Goal: Task Accomplishment & Management: Use online tool/utility

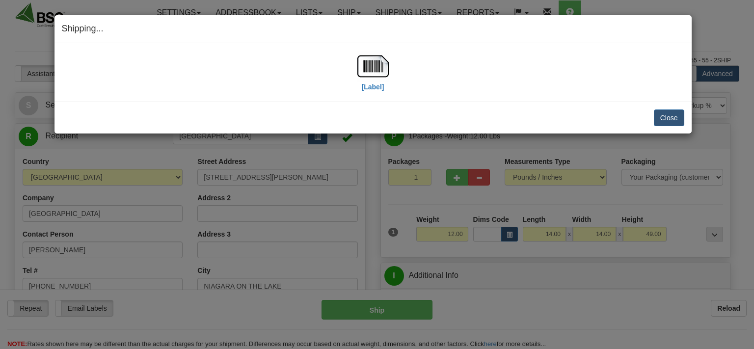
select select "0"
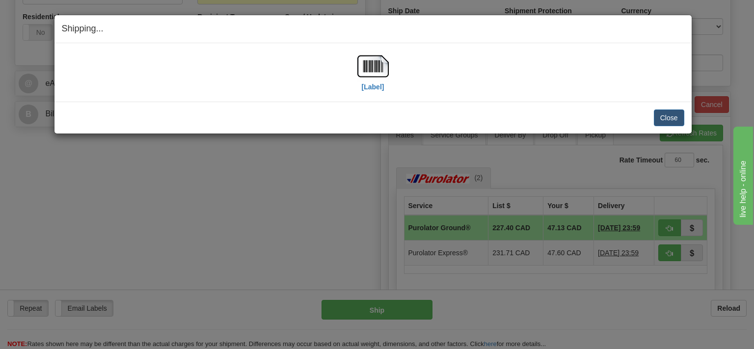
scroll to position [363, 0]
click at [658, 119] on button "Close" at bounding box center [669, 117] width 30 height 17
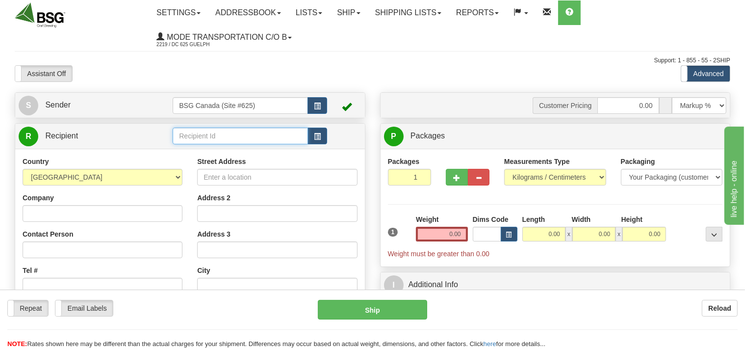
click at [210, 136] on input "text" at bounding box center [240, 136] width 135 height 17
click at [195, 136] on input "text" at bounding box center [240, 136] width 135 height 17
click at [213, 152] on div "NB DISTILLERY" at bounding box center [239, 151] width 126 height 11
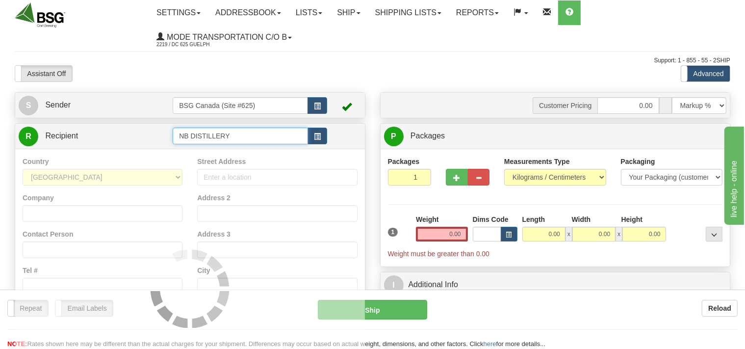
type input "NB DISTILLERY"
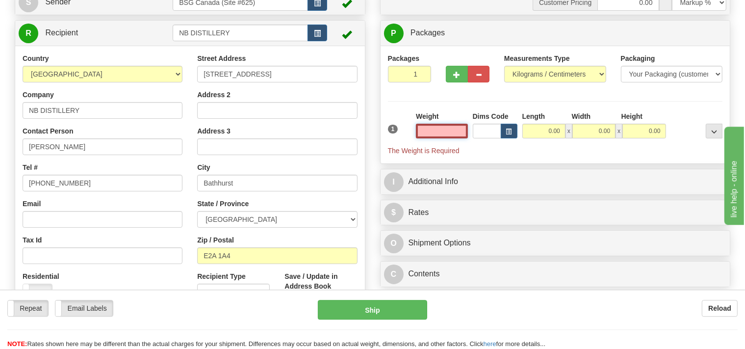
scroll to position [104, 0]
type input "0.00"
click at [504, 65] on select "Pounds / Inches Kilograms / Centimeters" at bounding box center [555, 73] width 102 height 17
select select "0"
click option "Pounds / Inches" at bounding box center [0, 0] width 0 height 0
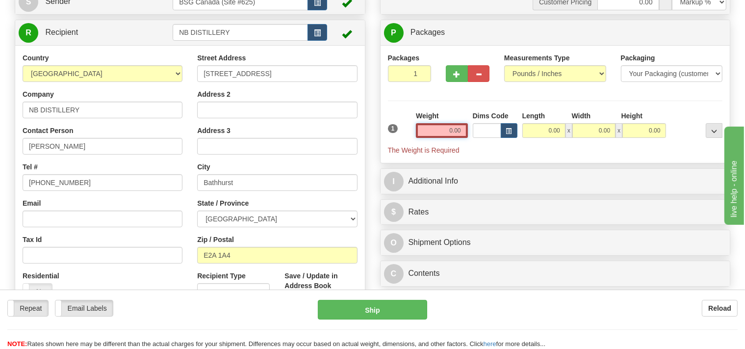
click at [439, 129] on input "0.00" at bounding box center [442, 130] width 52 height 15
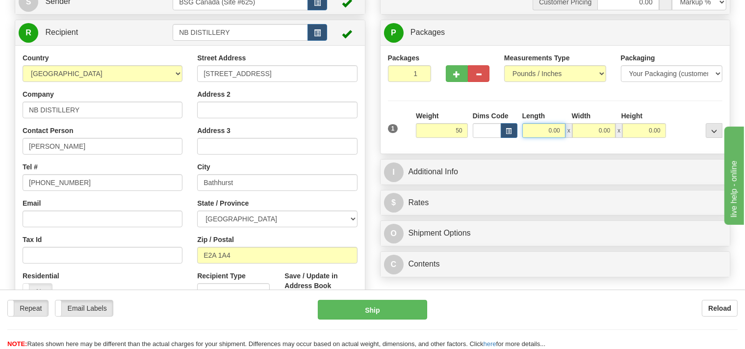
type input "50.00"
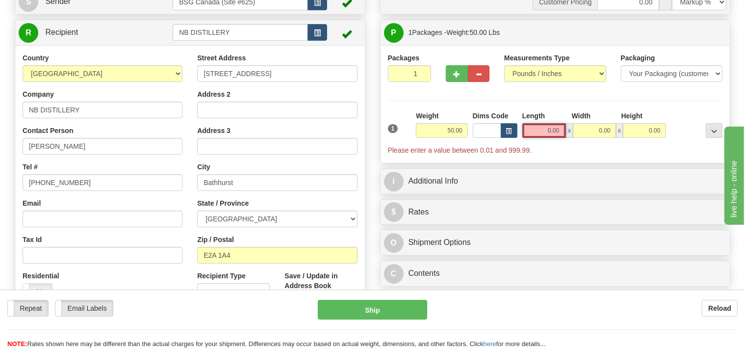
click at [531, 128] on input "0.00" at bounding box center [545, 130] width 44 height 15
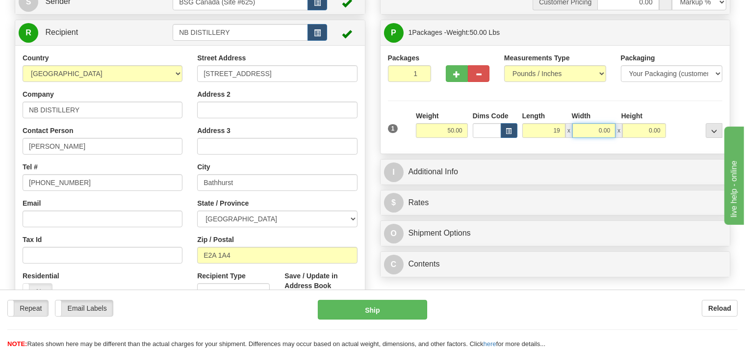
type input "19.00"
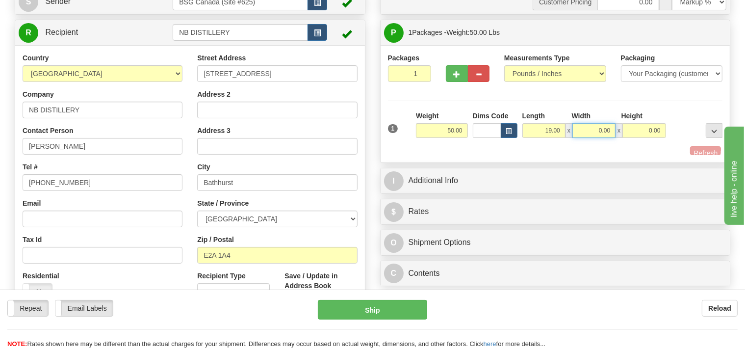
click at [598, 128] on input "0.00" at bounding box center [594, 130] width 43 height 15
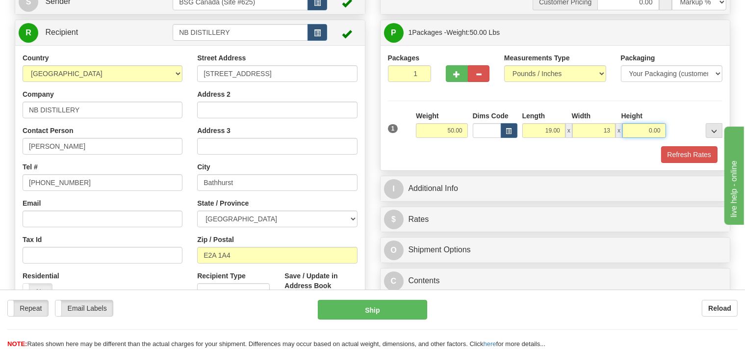
type input "13.00"
click at [645, 133] on input "0.00" at bounding box center [644, 130] width 43 height 15
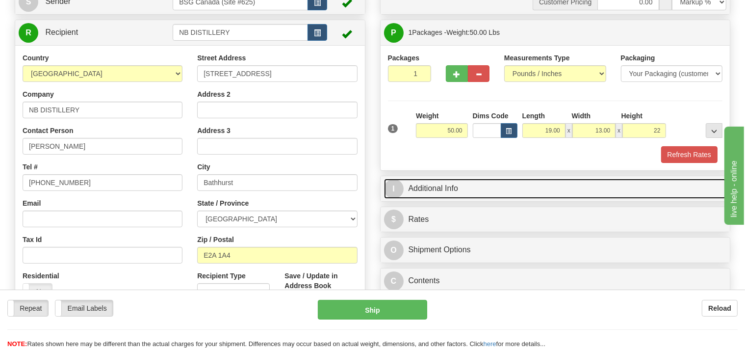
type input "22.00"
click at [512, 191] on link "I Additional Info" at bounding box center [555, 189] width 343 height 20
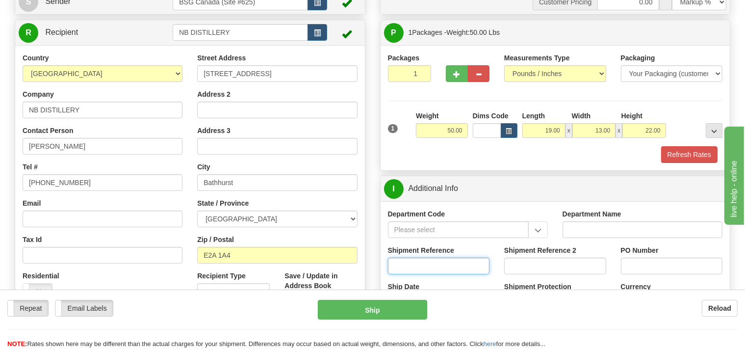
click at [430, 268] on input "Shipment Reference" at bounding box center [439, 266] width 102 height 17
type input "SO170-148000"
click at [680, 158] on button "Refresh Rates" at bounding box center [689, 154] width 56 height 17
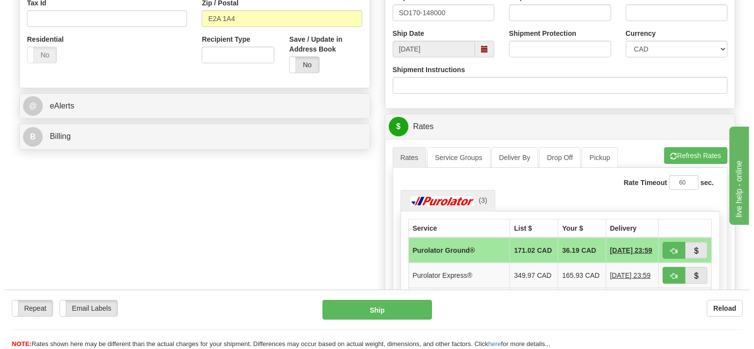
scroll to position [363, 0]
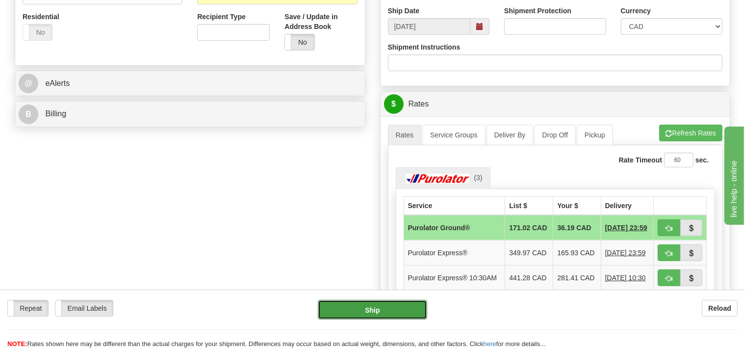
click at [393, 306] on button "Ship" at bounding box center [372, 310] width 109 height 20
type input "260"
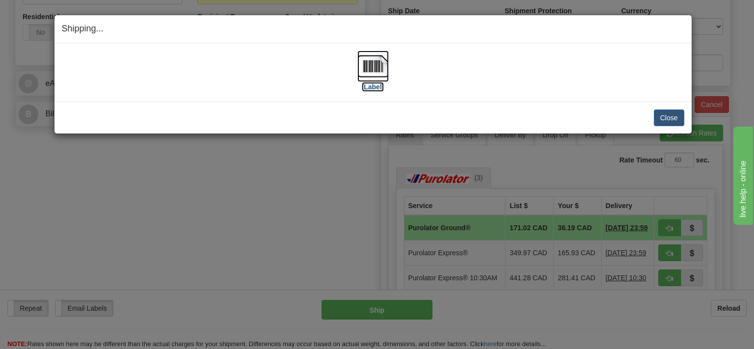
click at [372, 72] on img at bounding box center [372, 66] width 31 height 31
